Goal: Transaction & Acquisition: Purchase product/service

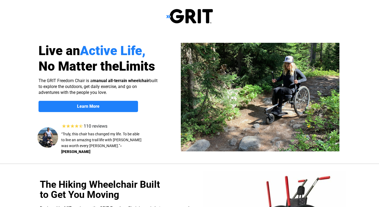
select select "US"
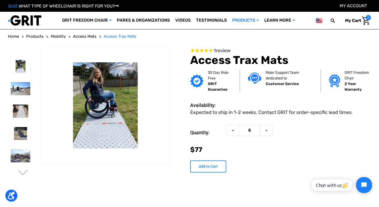
click at [203, 168] on input "Add to Cart" at bounding box center [208, 166] width 36 height 12
type input "Add to Cart"
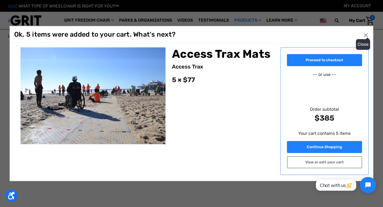
click at [366, 35] on button "Close ×" at bounding box center [365, 34] width 9 height 9
